Goal: Task Accomplishment & Management: Manage account settings

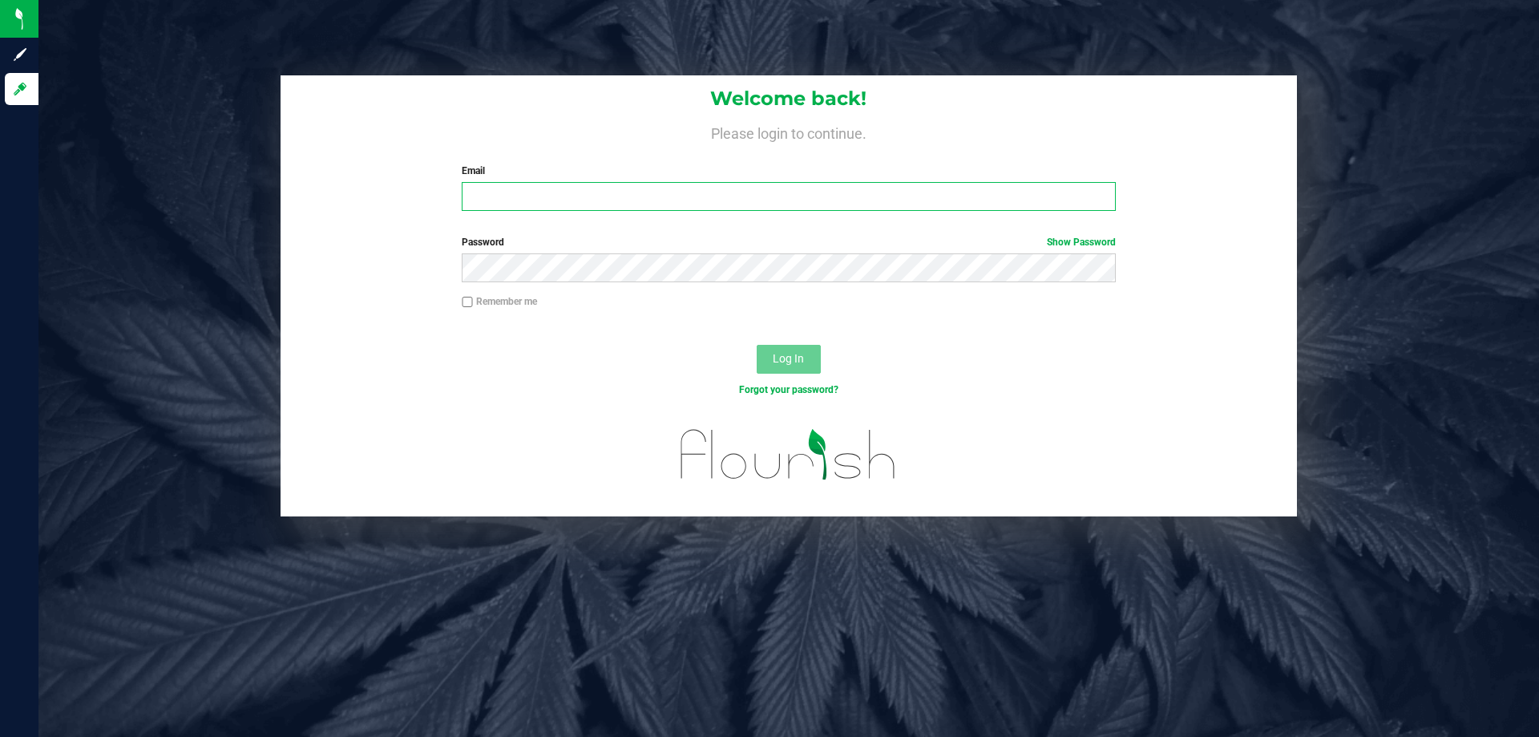
click at [668, 203] on input "Email" at bounding box center [788, 196] width 653 height 29
type input "gaguillen@liveparallel.com"
click at [757, 345] on button "Log In" at bounding box center [789, 359] width 64 height 29
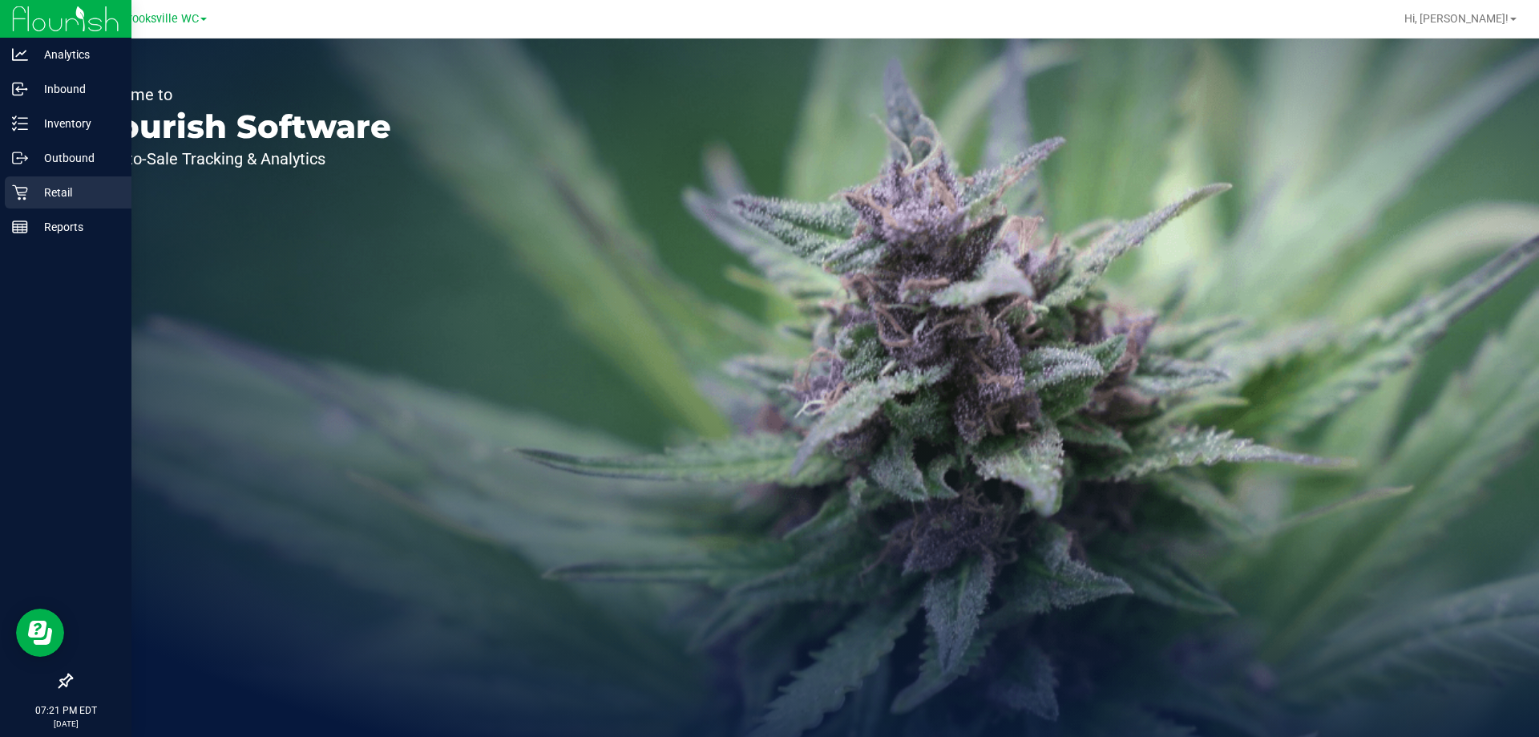
click at [28, 196] on p "Retail" at bounding box center [76, 192] width 96 height 19
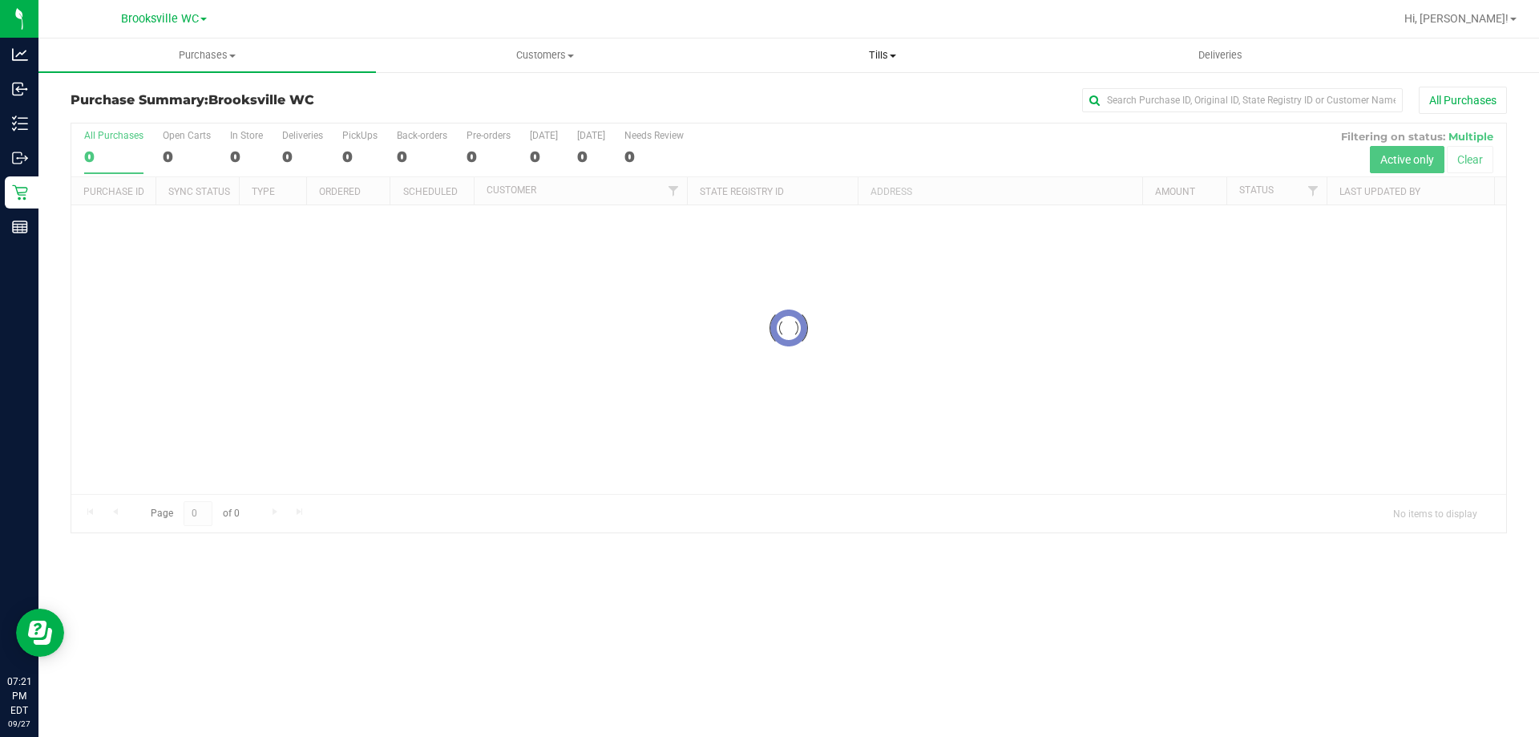
click at [893, 55] on span at bounding box center [893, 56] width 6 height 3
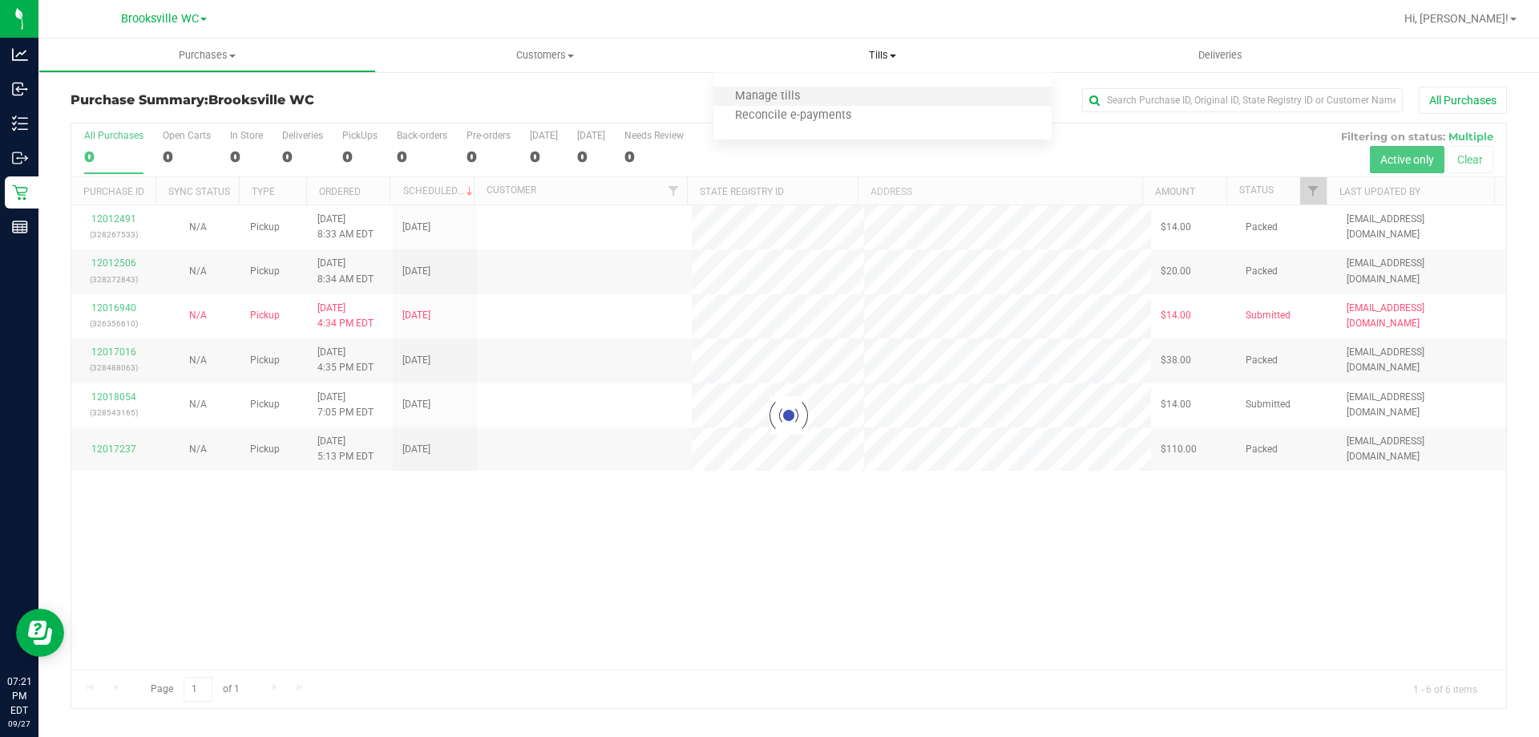
click at [858, 99] on li "Manage tills" at bounding box center [883, 96] width 338 height 19
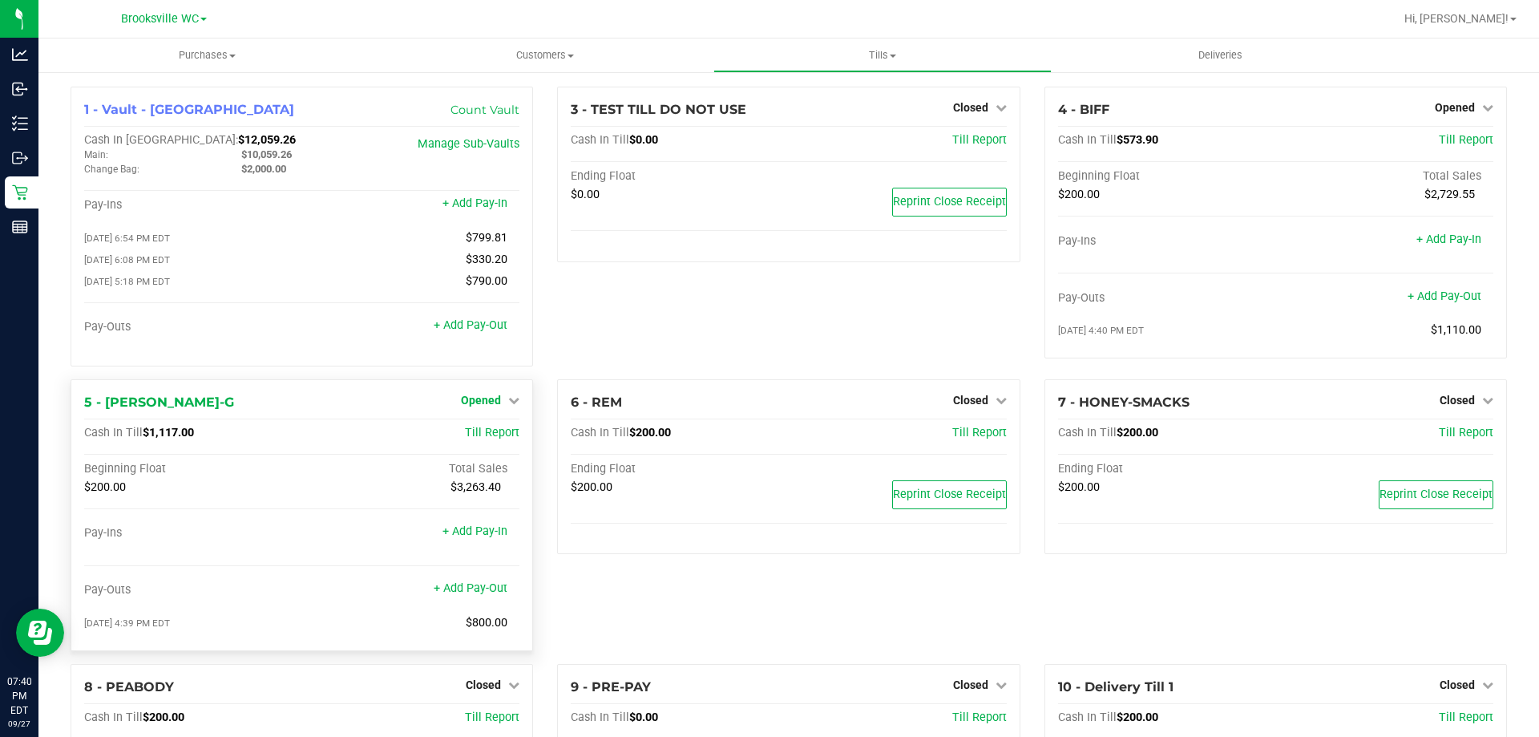
click at [504, 405] on link "Opened" at bounding box center [490, 400] width 59 height 13
click at [501, 405] on link "Opened" at bounding box center [490, 400] width 59 height 13
click at [475, 591] on link "+ Add Pay-Out" at bounding box center [471, 588] width 74 height 14
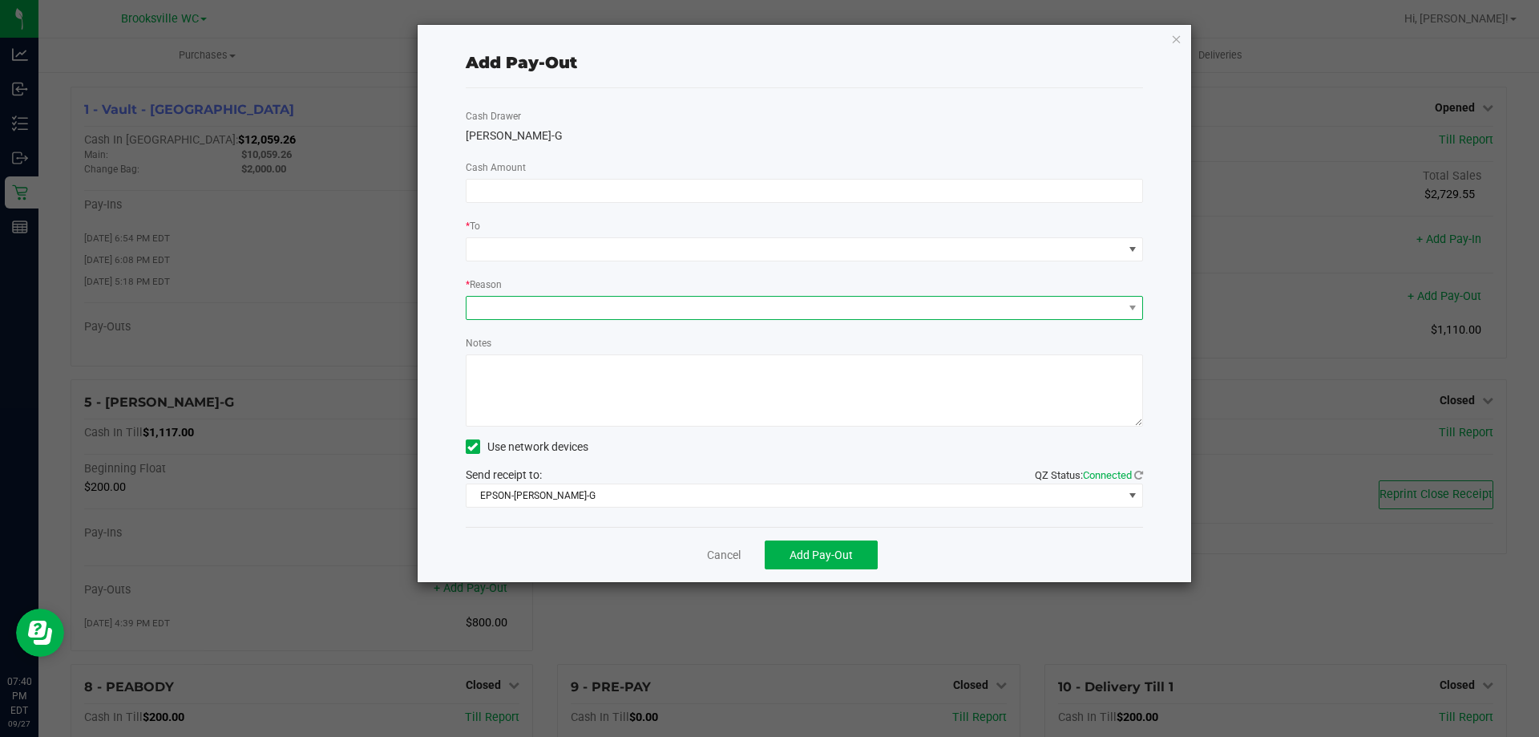
click at [556, 305] on span at bounding box center [795, 308] width 657 height 22
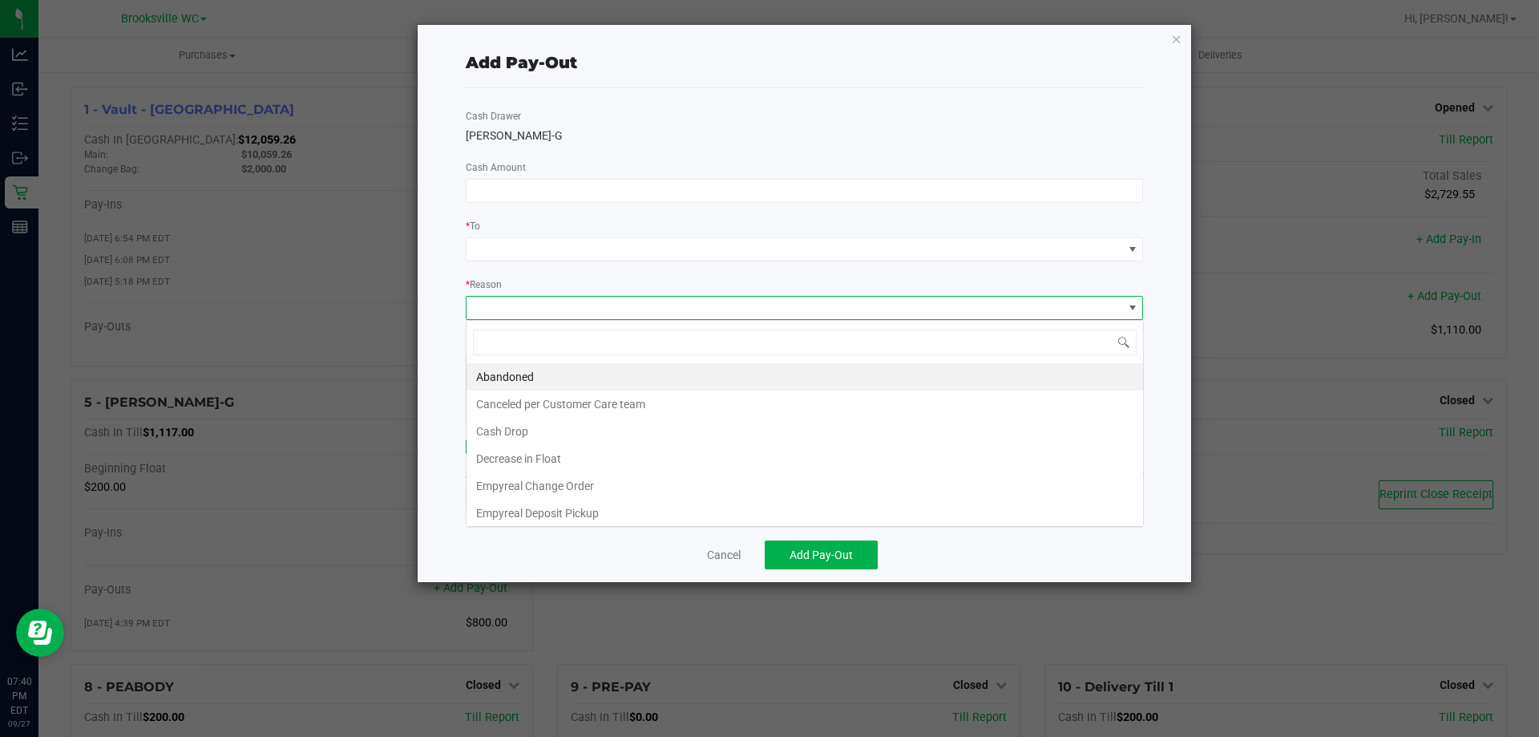
scroll to position [24, 678]
click at [553, 423] on li "Cash Drop" at bounding box center [805, 431] width 677 height 27
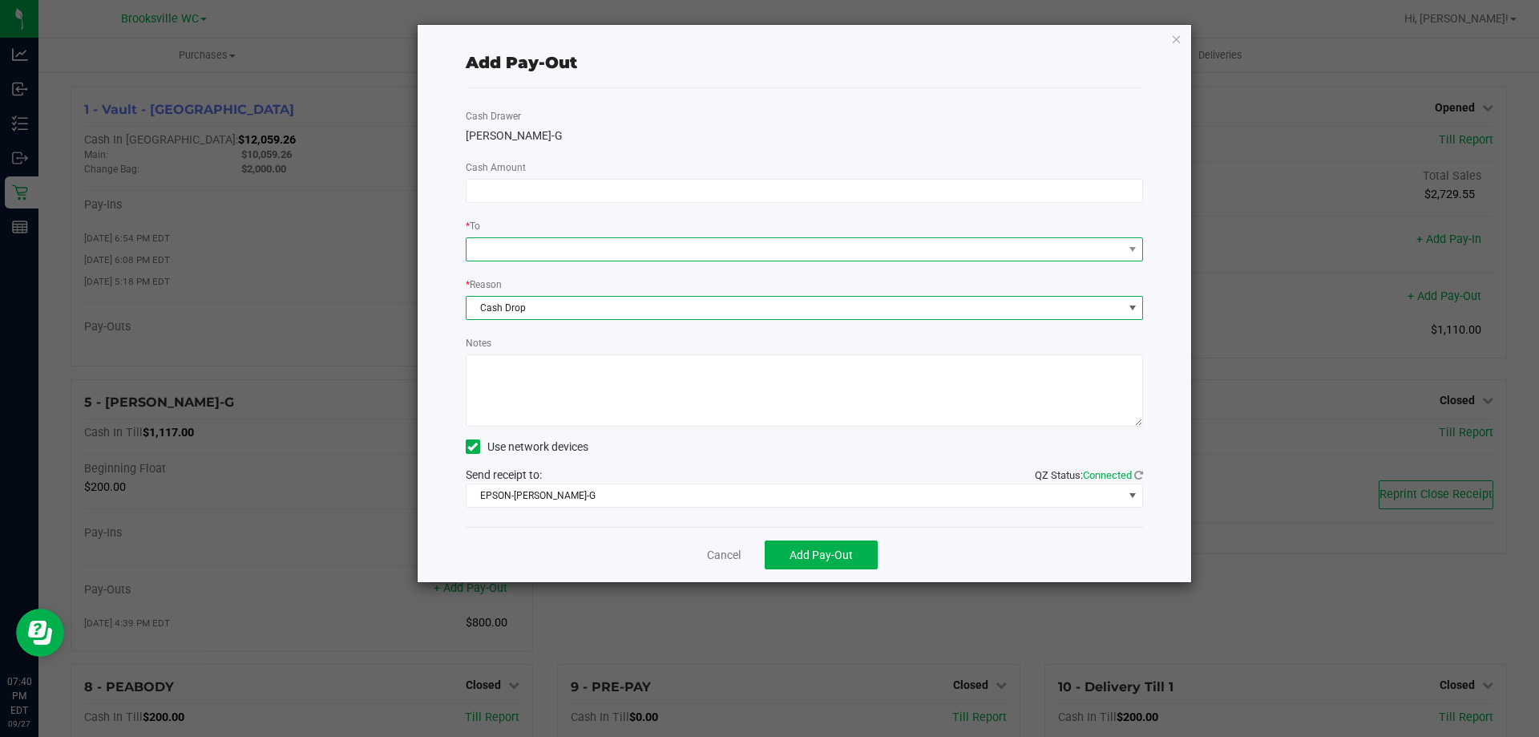
click at [544, 253] on span at bounding box center [795, 249] width 657 height 22
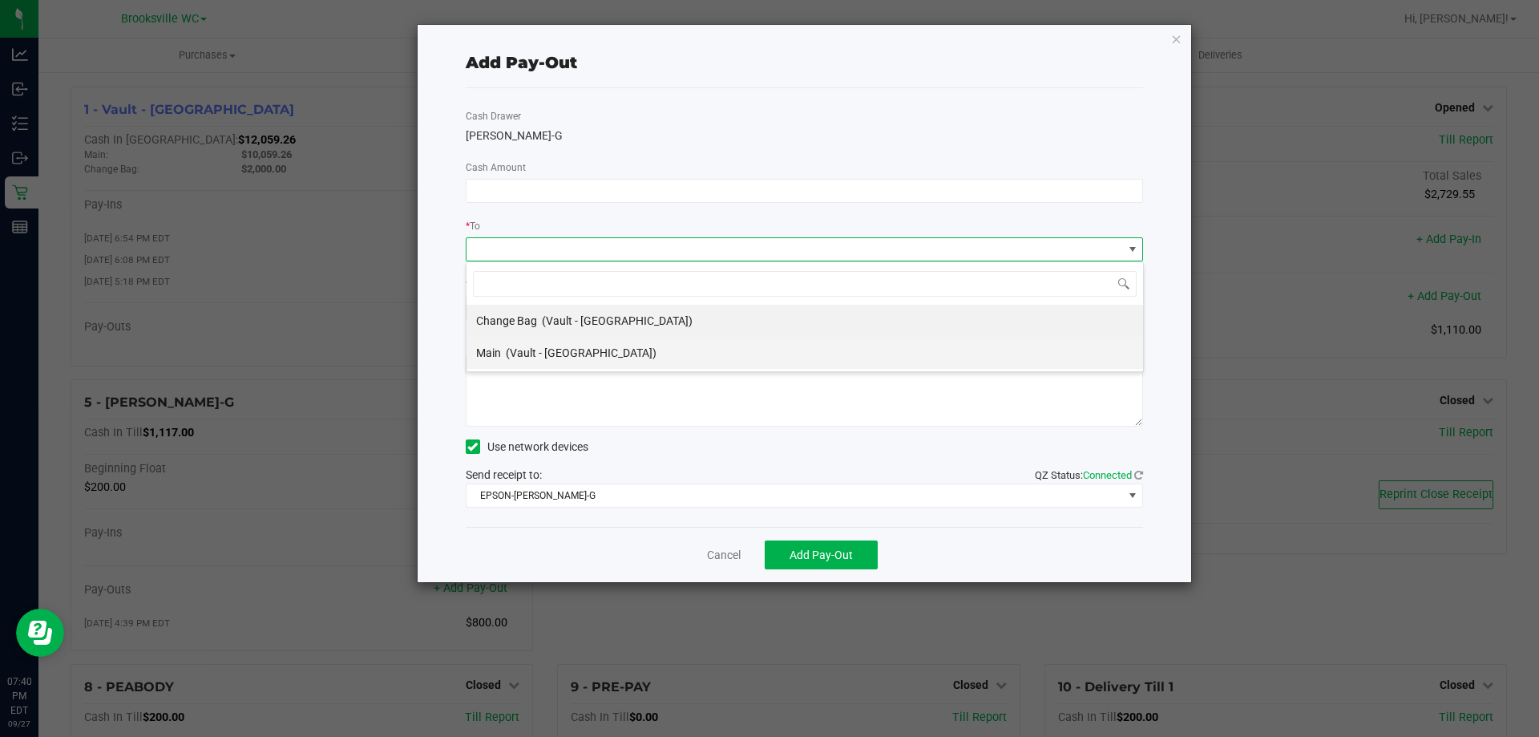
click at [560, 350] on span "(Vault - [GEOGRAPHIC_DATA])" at bounding box center [581, 352] width 151 height 13
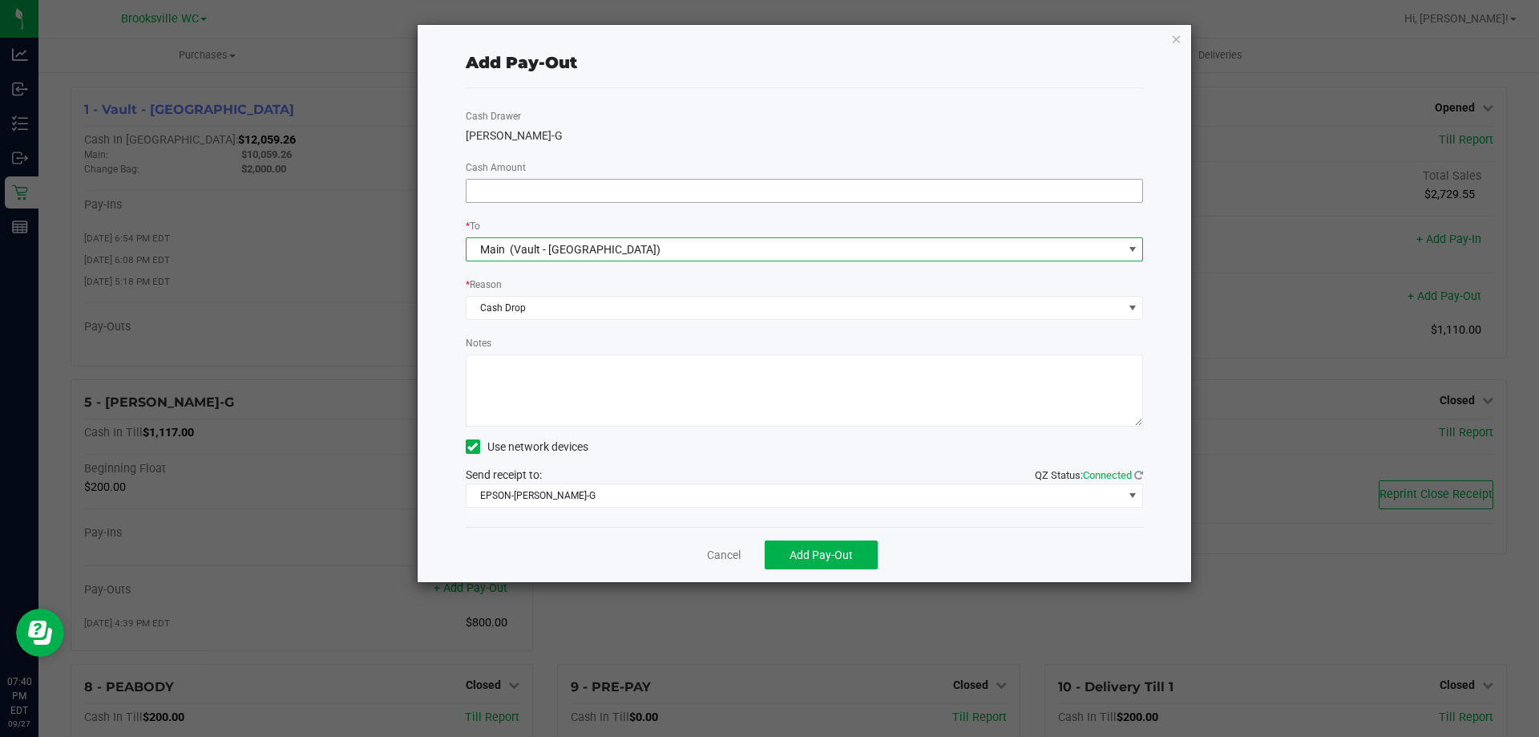
click at [564, 196] on input at bounding box center [805, 191] width 677 height 22
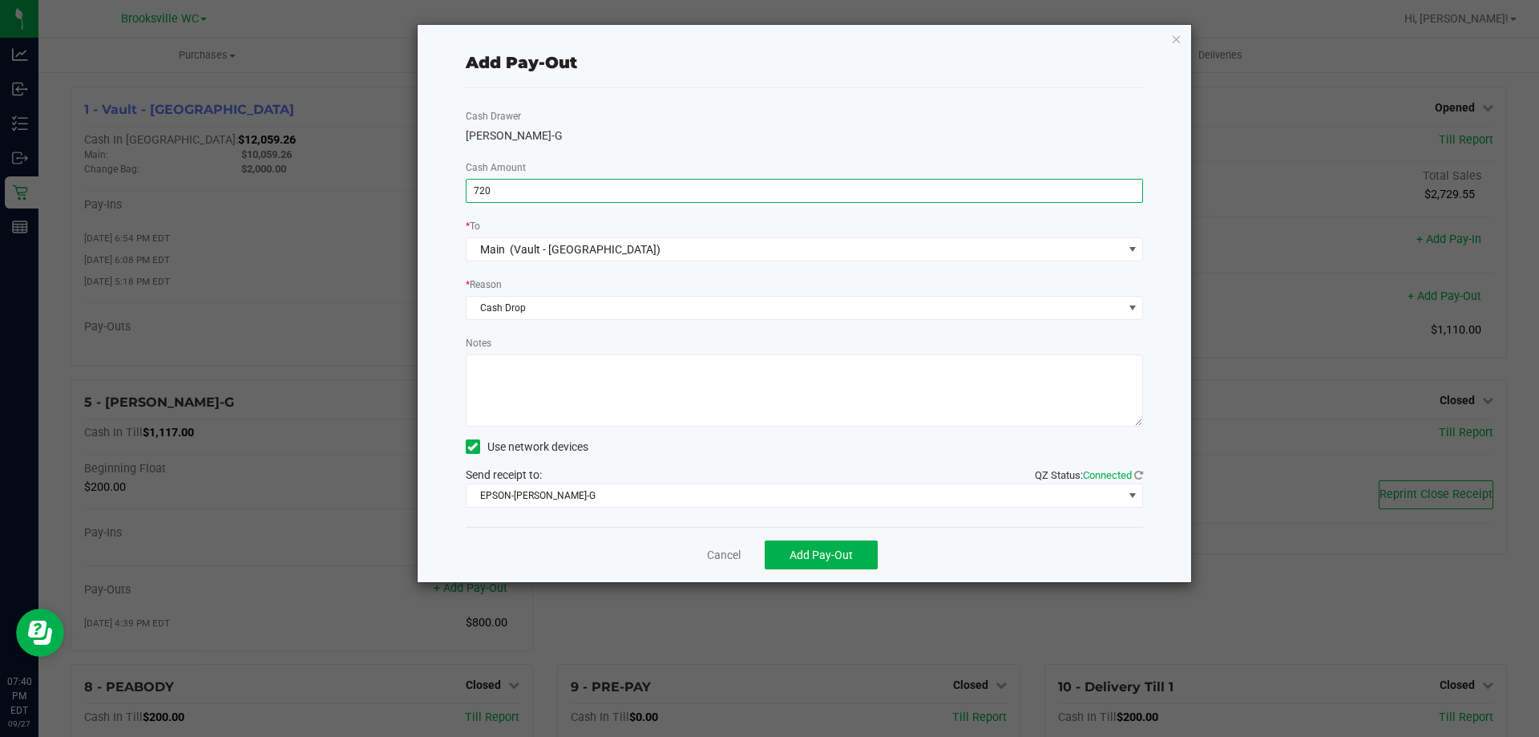
type input "$720.00"
click at [649, 354] on div "Notes" at bounding box center [805, 380] width 678 height 92
click at [607, 385] on textarea "Notes" at bounding box center [805, 390] width 678 height 72
type textarea "GG"
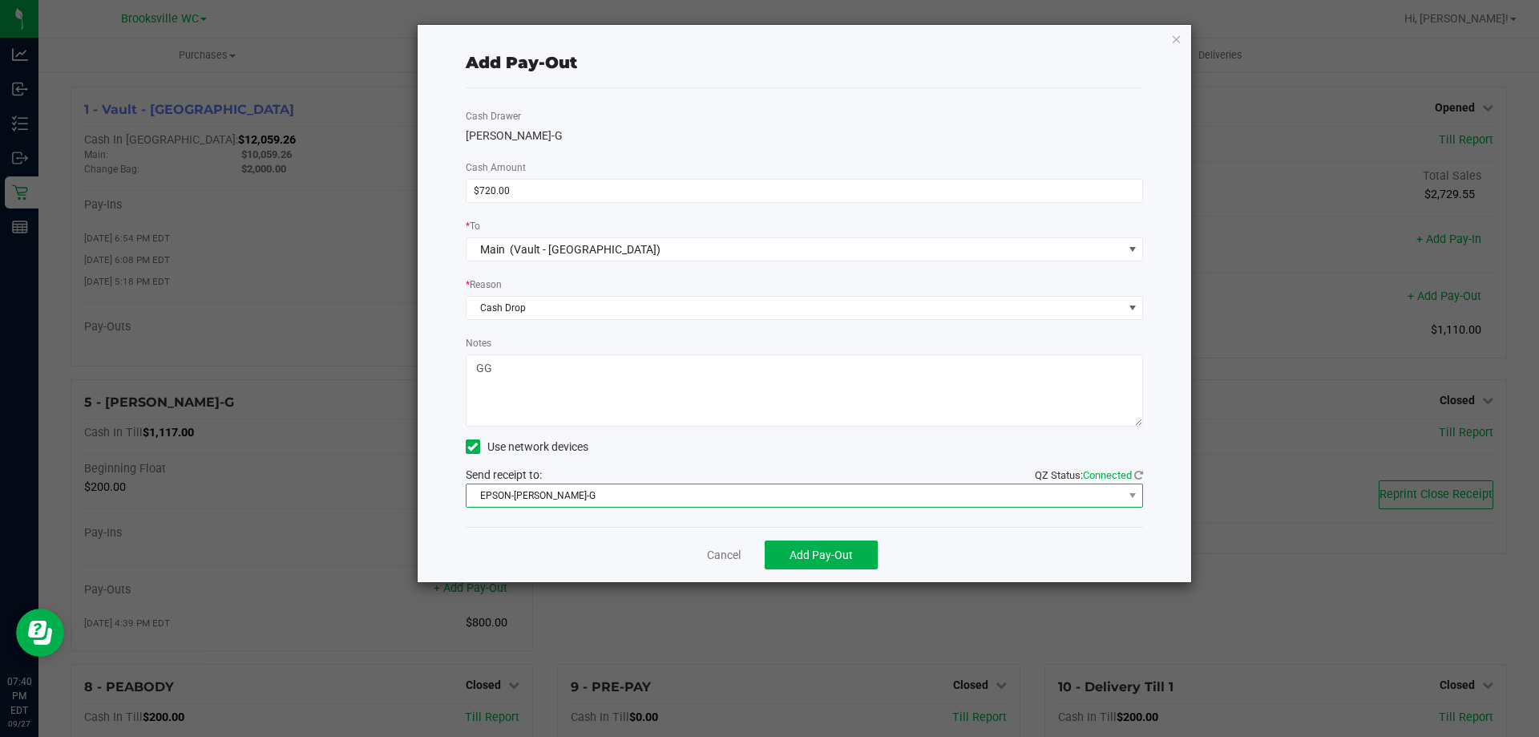
click at [630, 501] on span "EPSON-[PERSON_NAME]-G" at bounding box center [795, 495] width 657 height 22
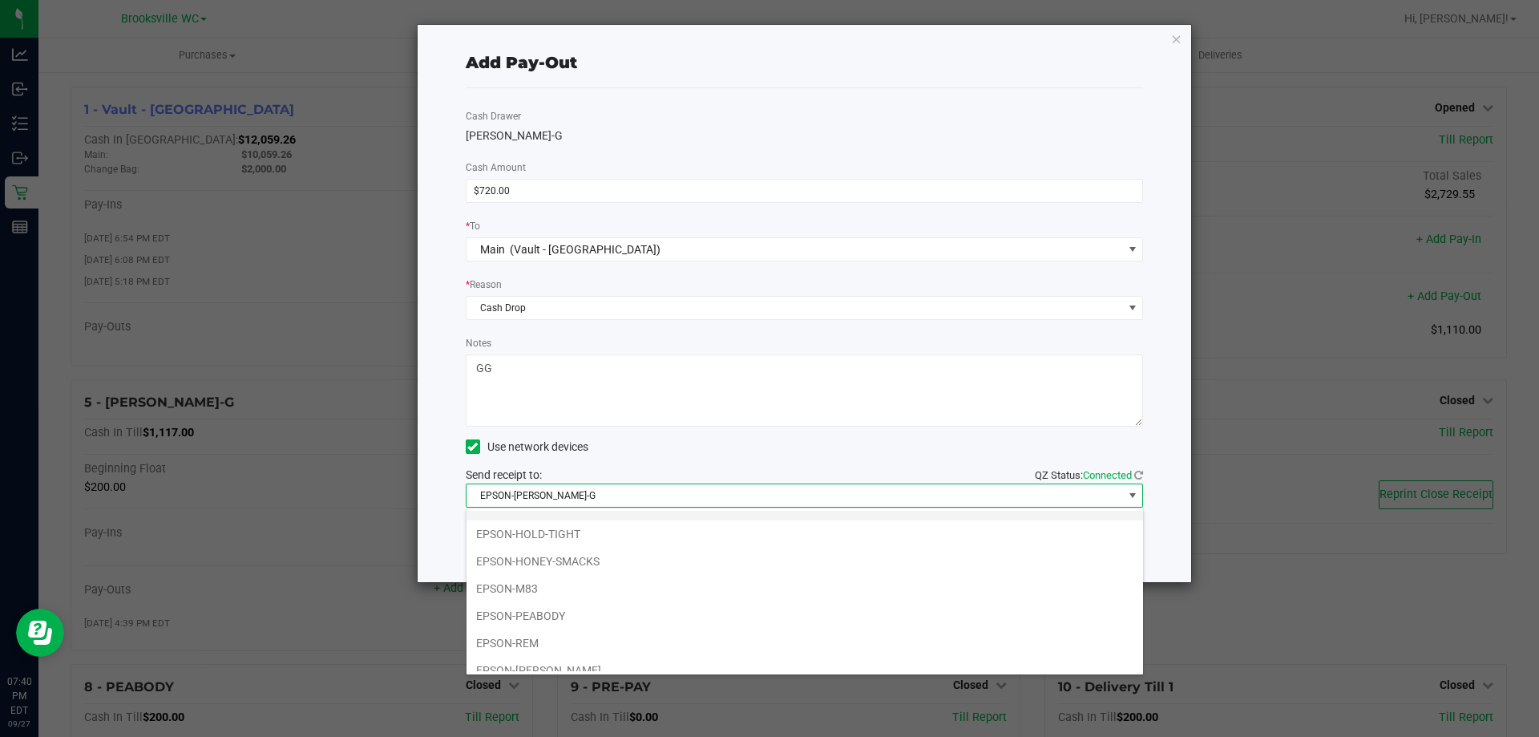
scroll to position [140, 0]
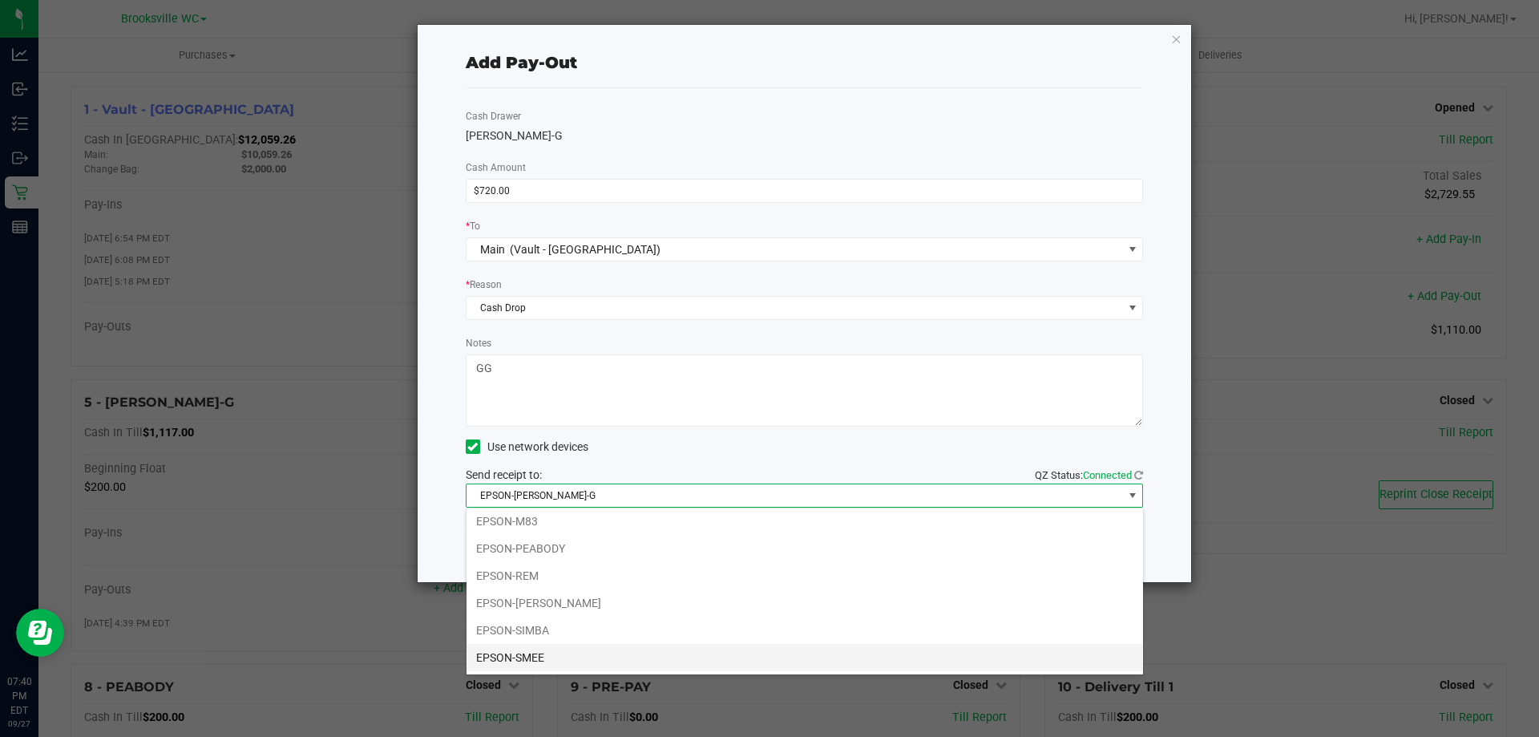
click at [549, 663] on li "EPSON-SMEE" at bounding box center [805, 657] width 677 height 27
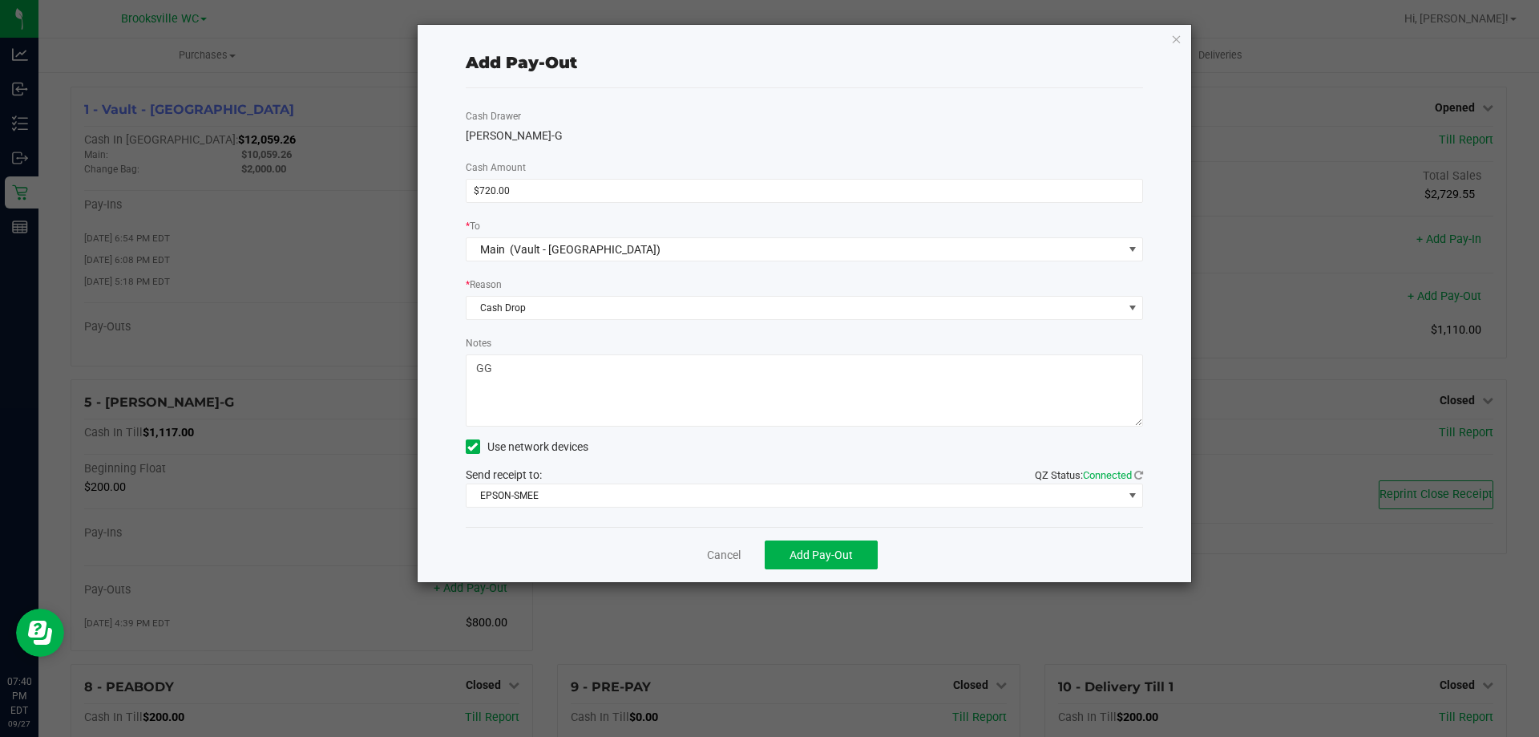
click at [656, 449] on div "Use network devices" at bounding box center [805, 447] width 678 height 24
click at [847, 570] on div "Cancel Add Pay-Out" at bounding box center [805, 554] width 678 height 55
click at [827, 550] on span "Add Pay-Out" at bounding box center [821, 554] width 63 height 13
click at [1177, 35] on icon "button" at bounding box center [1176, 38] width 11 height 19
